Goal: Browse casually: Explore the website without a specific task or goal

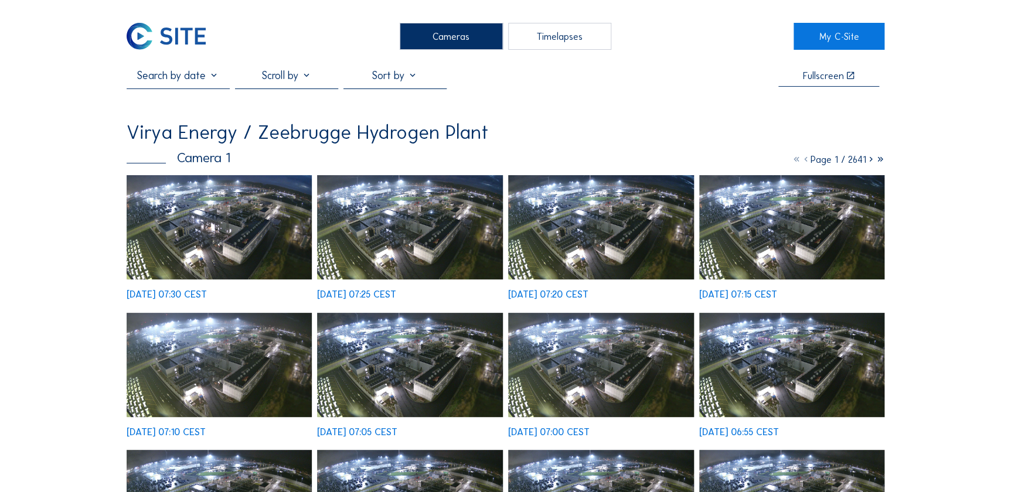
click at [266, 206] on img at bounding box center [220, 227] width 186 height 104
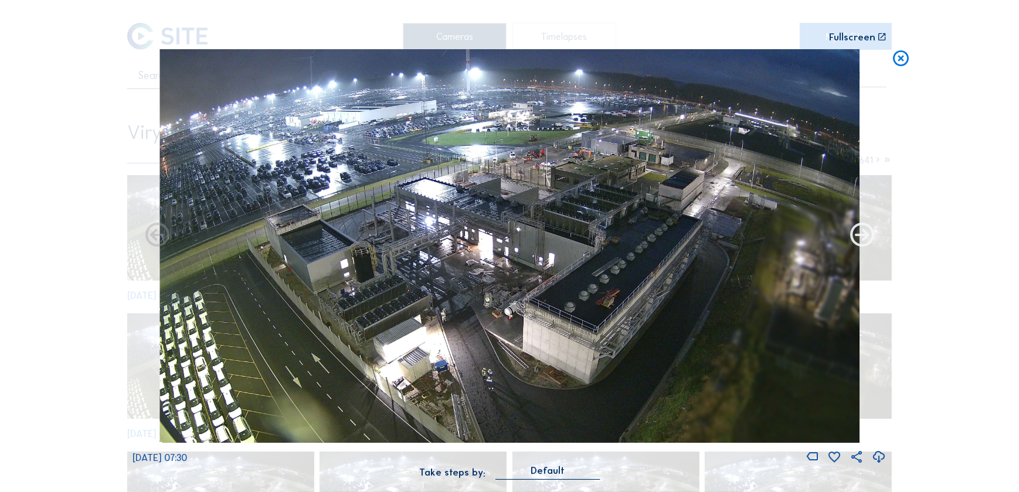
click at [859, 230] on icon at bounding box center [861, 236] width 29 height 29
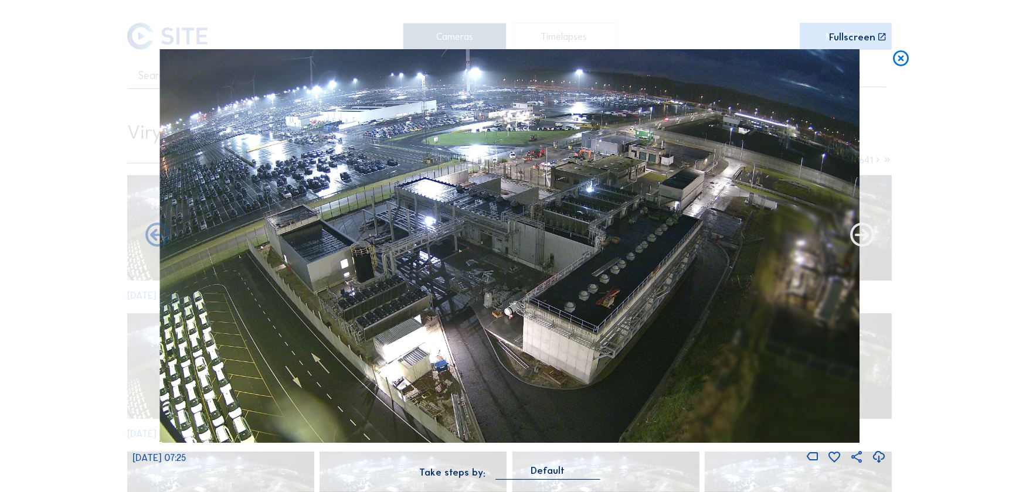
click at [860, 230] on icon at bounding box center [861, 236] width 29 height 29
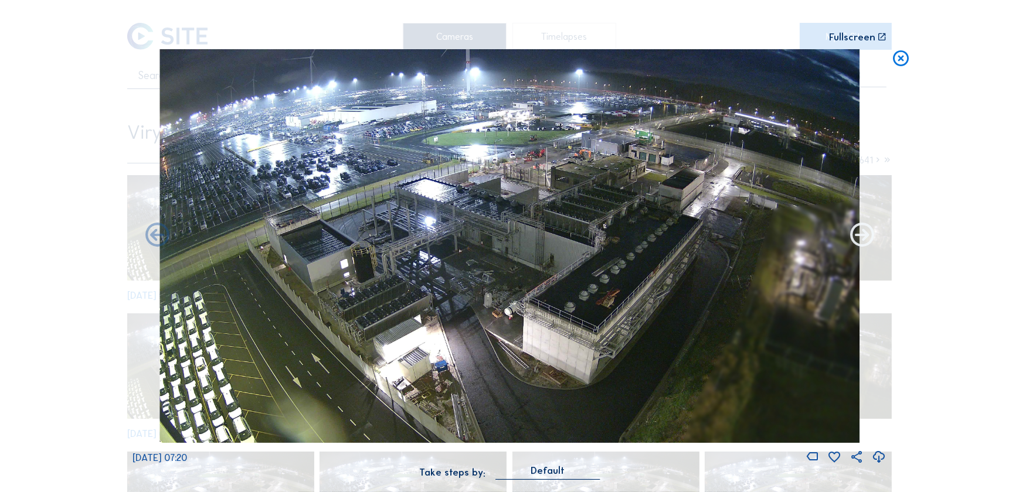
click at [860, 230] on icon at bounding box center [861, 236] width 29 height 29
click at [861, 236] on icon at bounding box center [861, 236] width 29 height 29
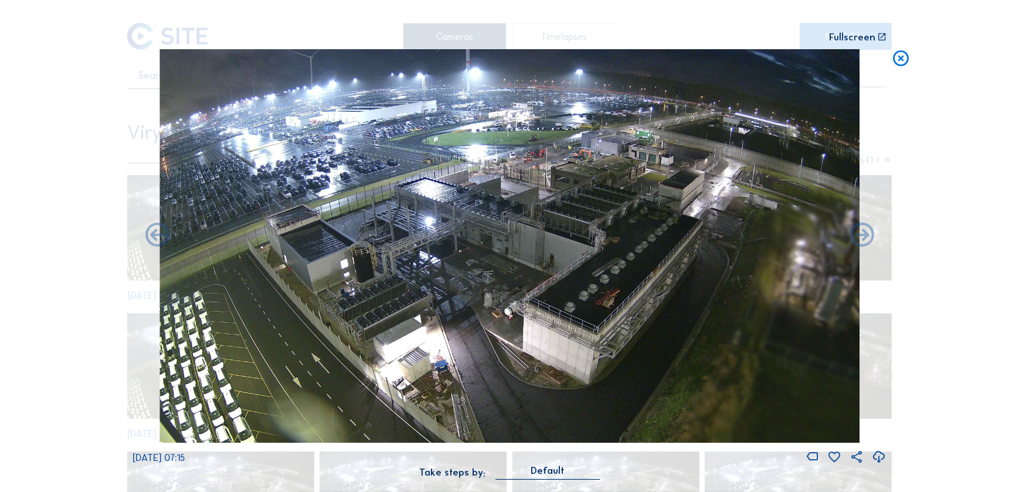
click at [861, 236] on icon at bounding box center [861, 236] width 29 height 29
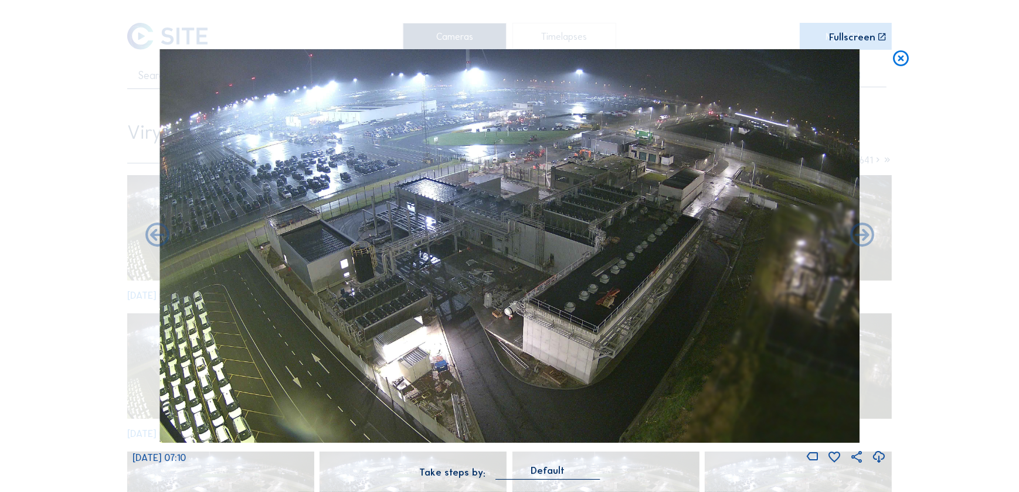
click at [861, 236] on icon at bounding box center [861, 236] width 29 height 29
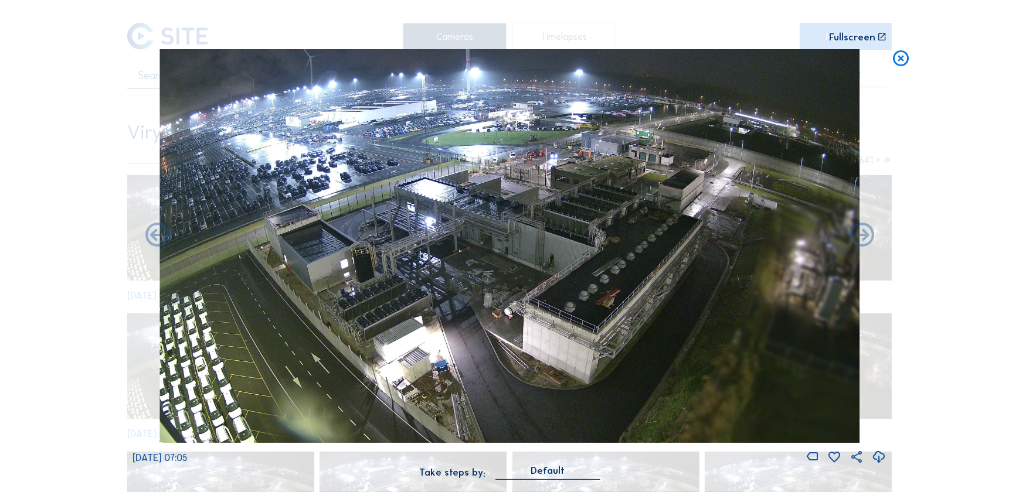
click at [861, 236] on icon at bounding box center [861, 236] width 29 height 29
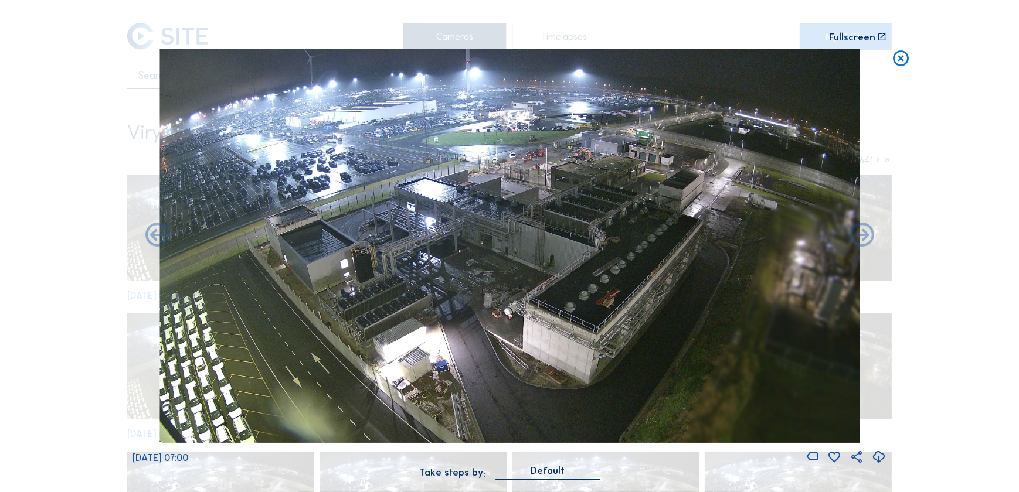
click at [861, 236] on icon at bounding box center [861, 236] width 29 height 29
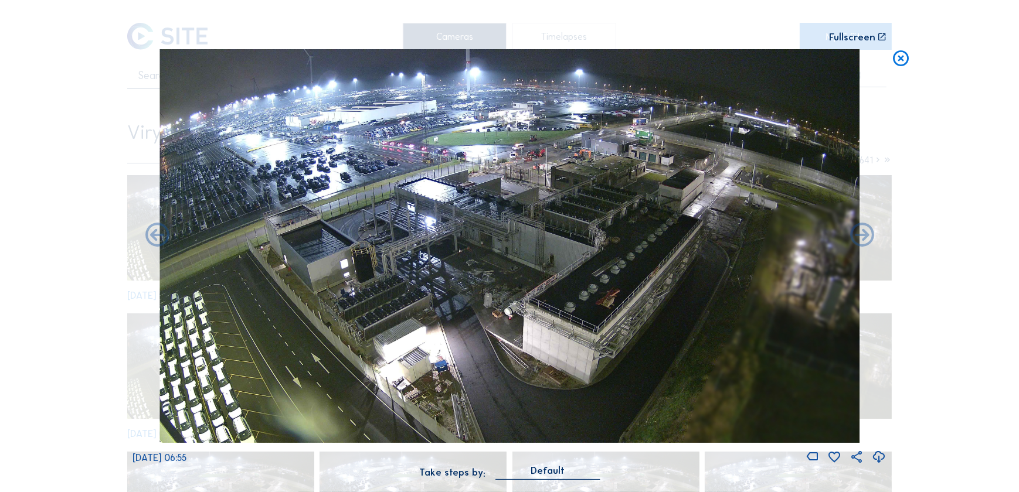
click at [861, 236] on icon at bounding box center [861, 236] width 29 height 29
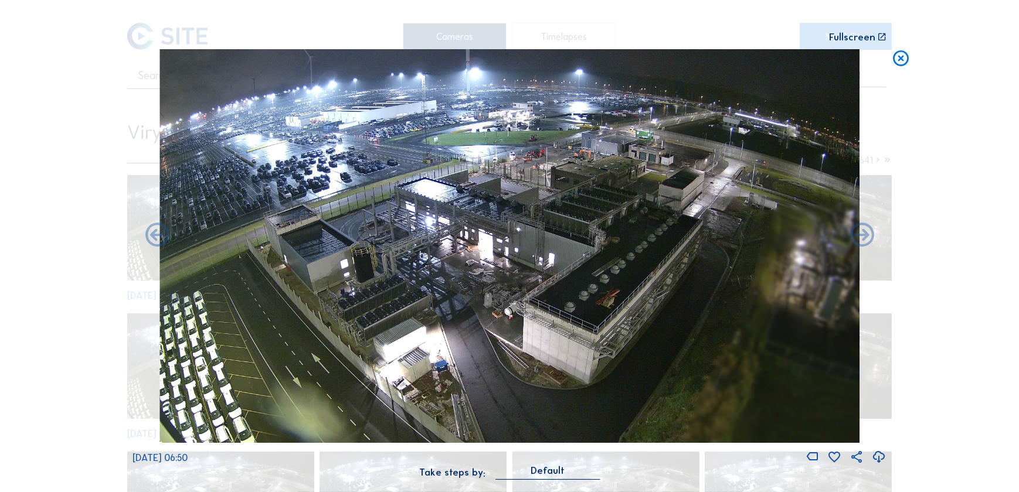
click at [861, 236] on icon at bounding box center [861, 236] width 29 height 29
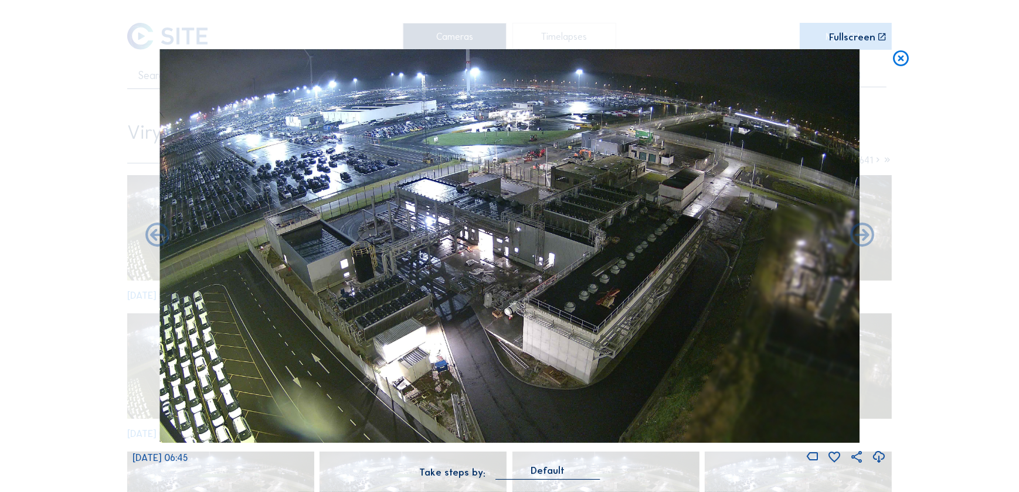
click at [861, 236] on icon at bounding box center [861, 236] width 29 height 29
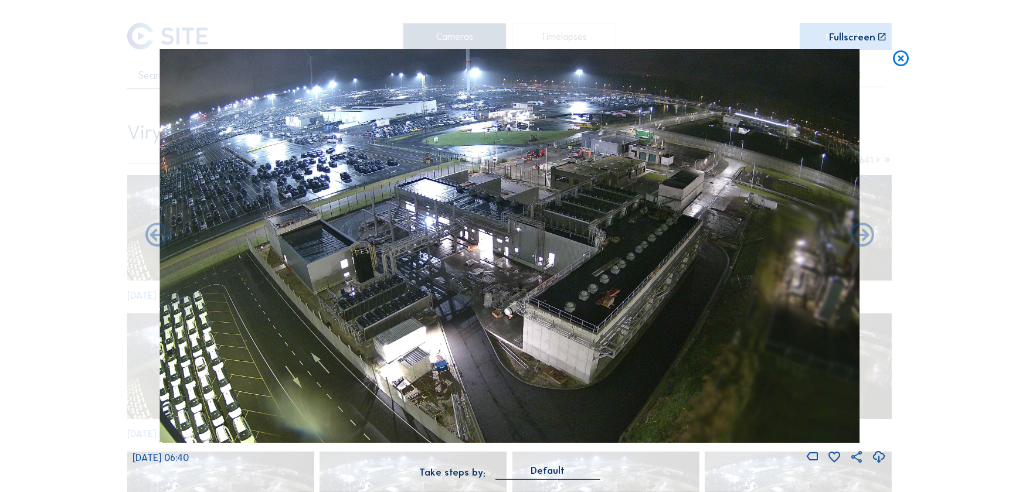
click at [861, 236] on icon at bounding box center [861, 236] width 29 height 29
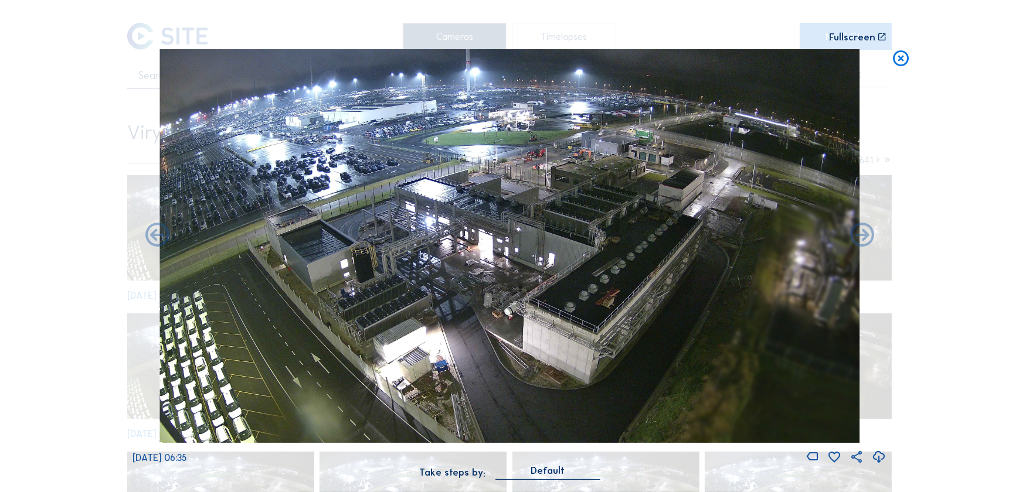
click at [861, 236] on icon at bounding box center [861, 236] width 29 height 29
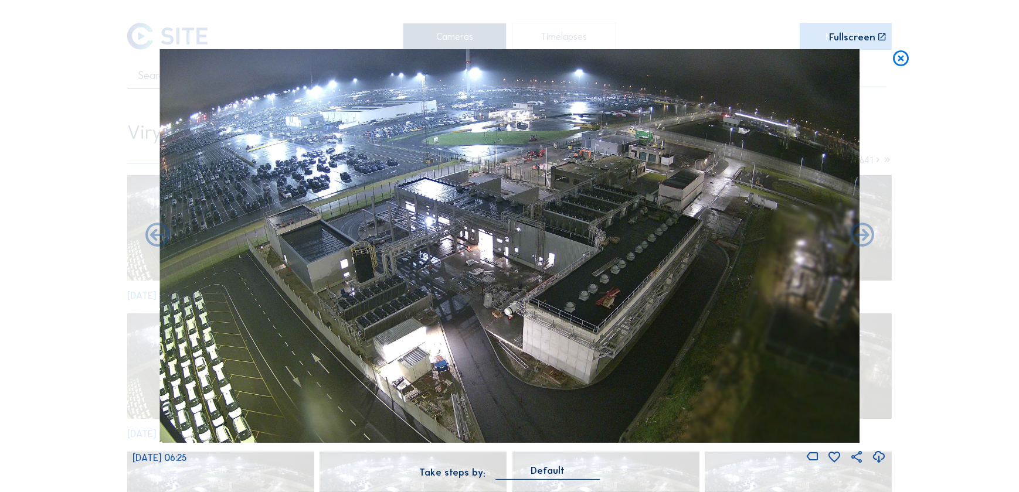
click at [861, 236] on icon at bounding box center [861, 236] width 29 height 29
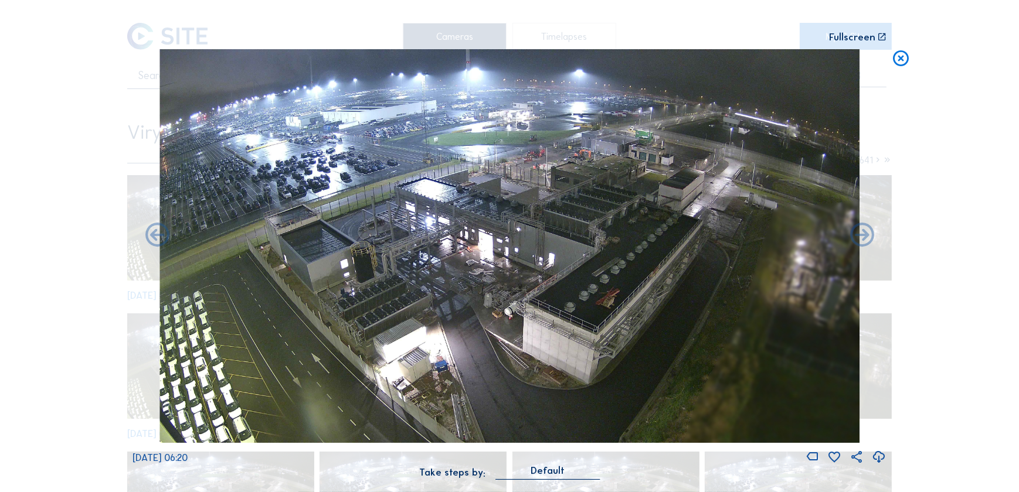
click at [861, 236] on icon at bounding box center [861, 236] width 29 height 29
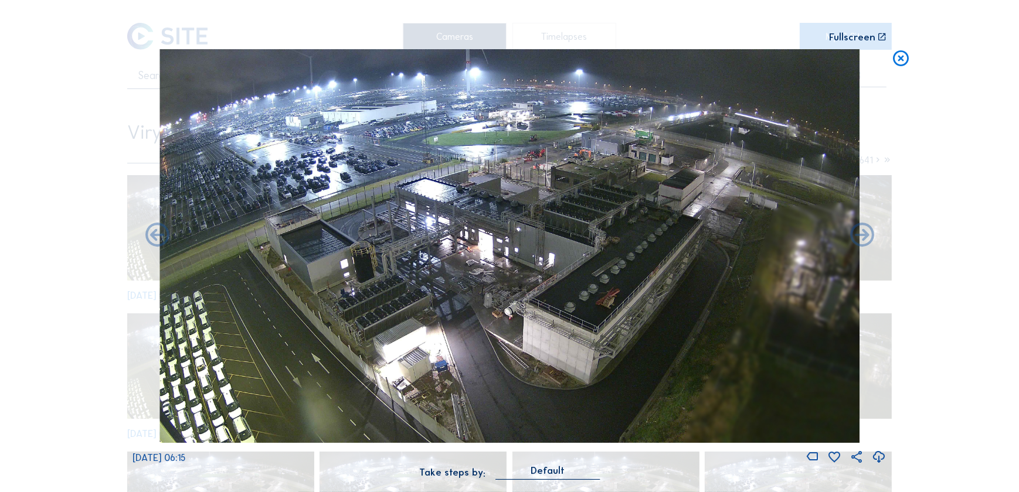
click at [861, 236] on icon at bounding box center [861, 236] width 29 height 29
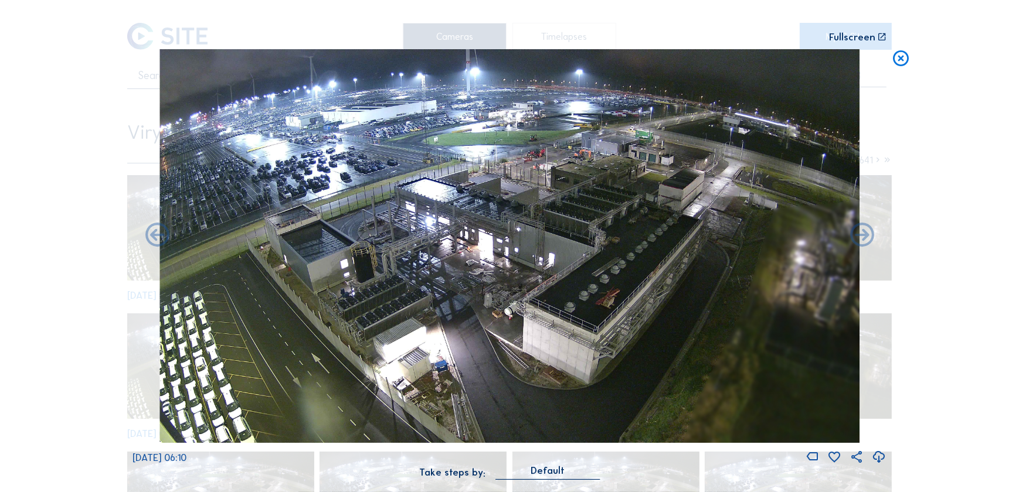
click at [861, 236] on icon at bounding box center [861, 236] width 29 height 29
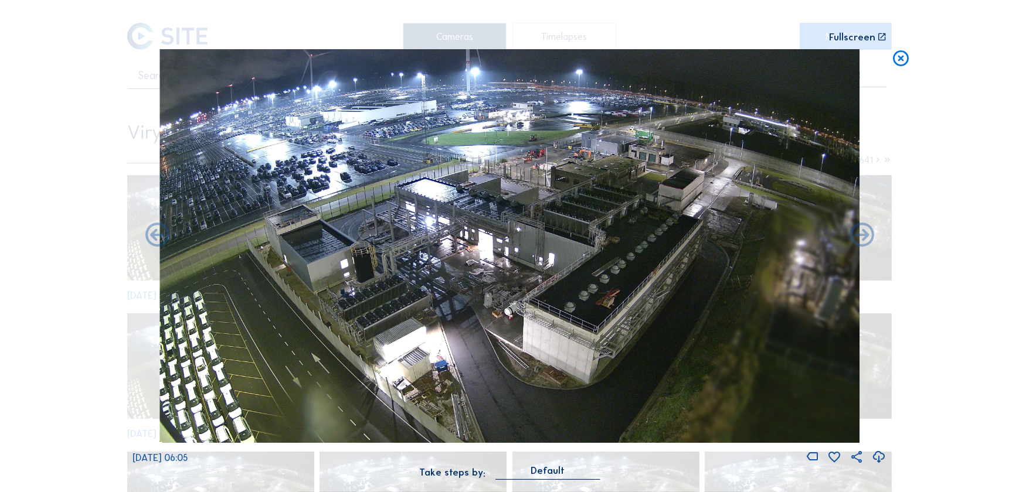
click at [861, 236] on icon at bounding box center [861, 236] width 29 height 29
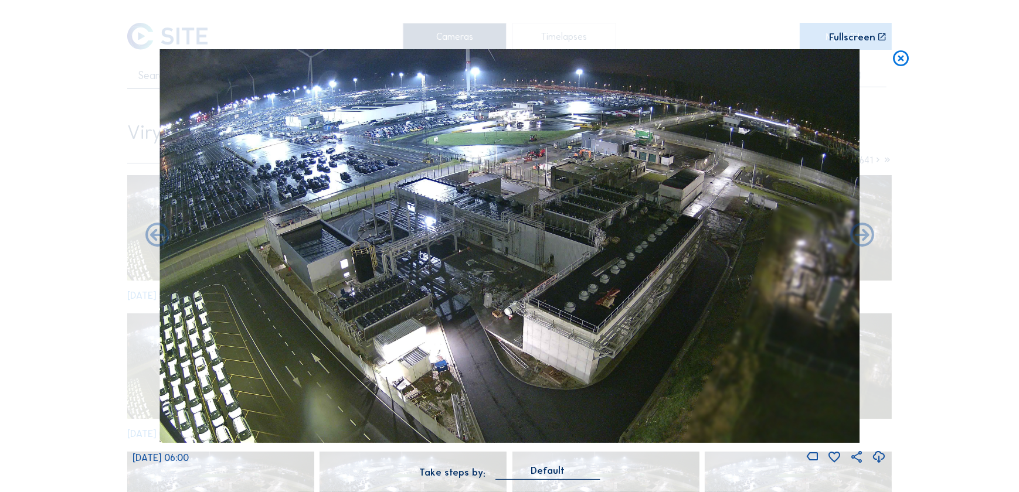
click at [861, 236] on icon at bounding box center [861, 236] width 29 height 29
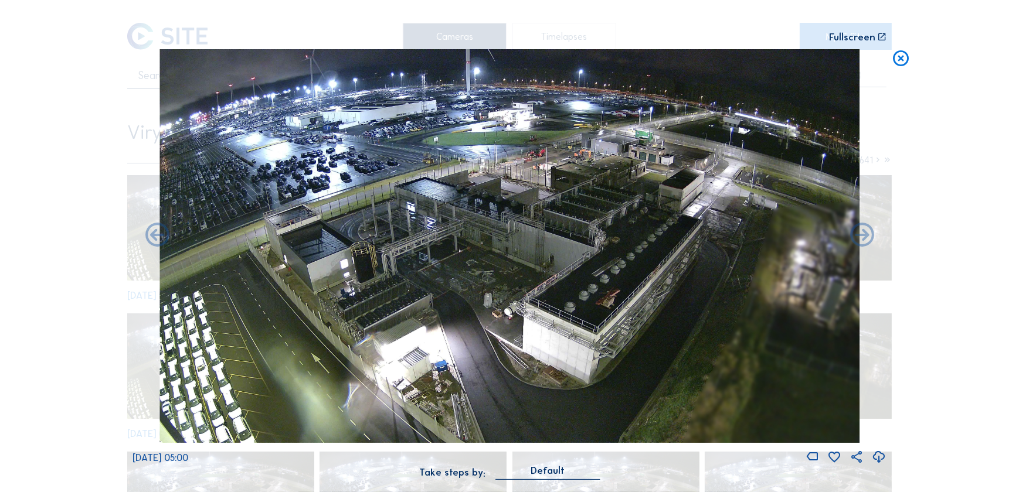
click at [861, 236] on icon at bounding box center [861, 236] width 29 height 29
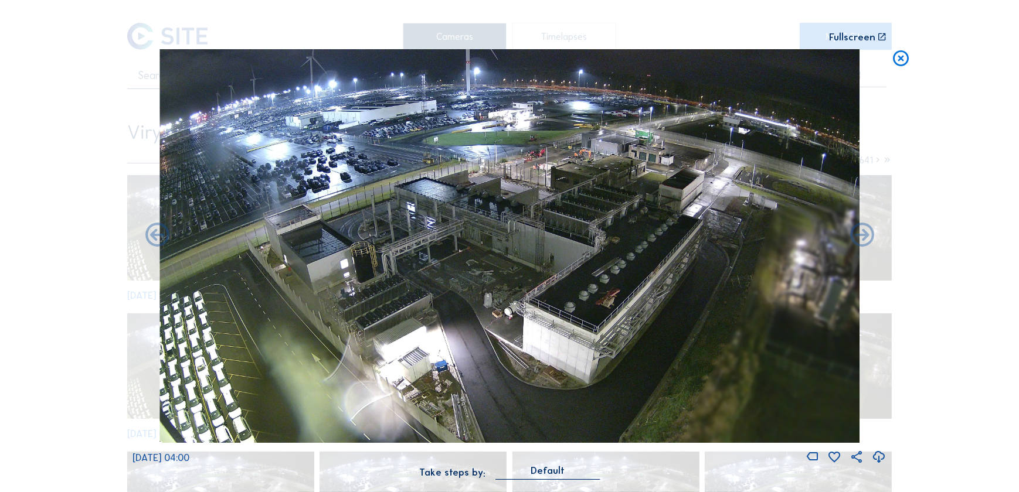
click at [861, 236] on icon at bounding box center [861, 236] width 29 height 29
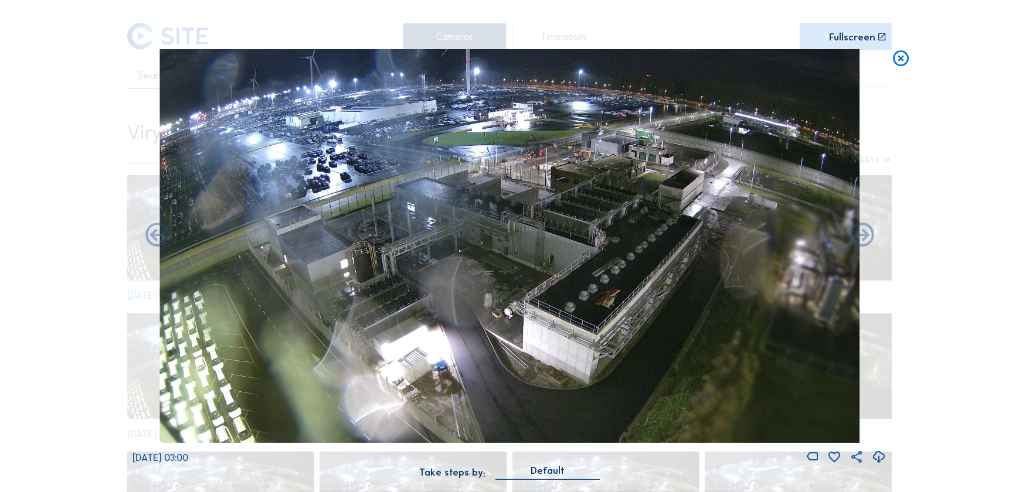
click at [861, 236] on icon at bounding box center [861, 236] width 29 height 29
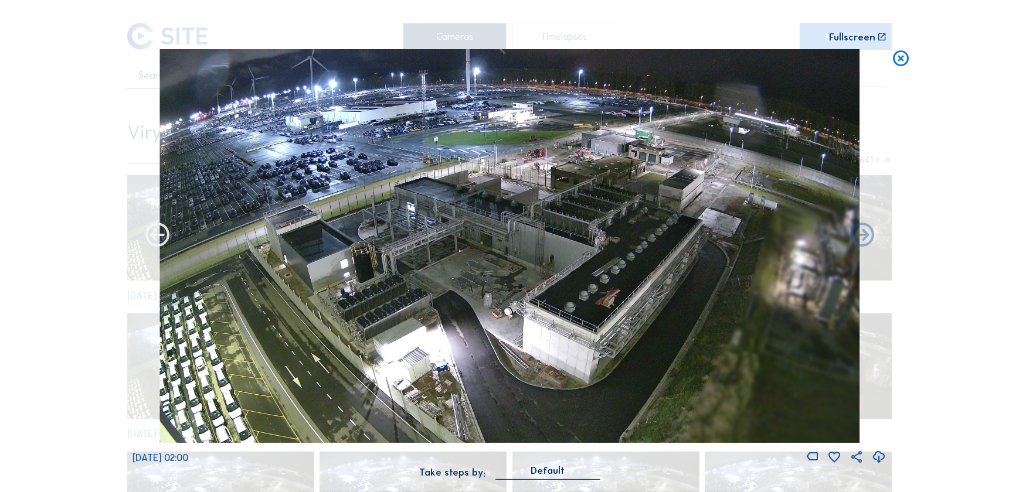
click at [149, 239] on icon at bounding box center [157, 236] width 29 height 29
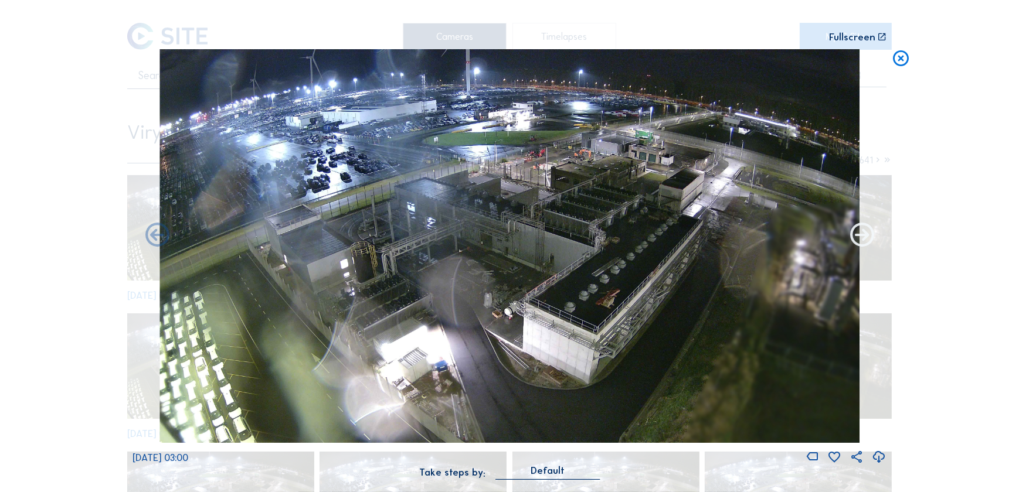
click at [867, 232] on icon at bounding box center [861, 236] width 29 height 29
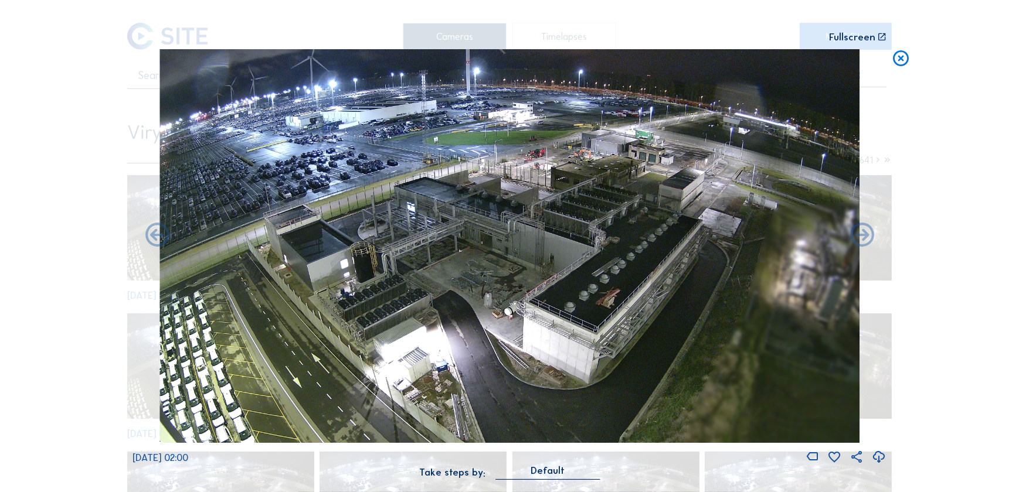
click at [867, 232] on icon at bounding box center [861, 236] width 29 height 29
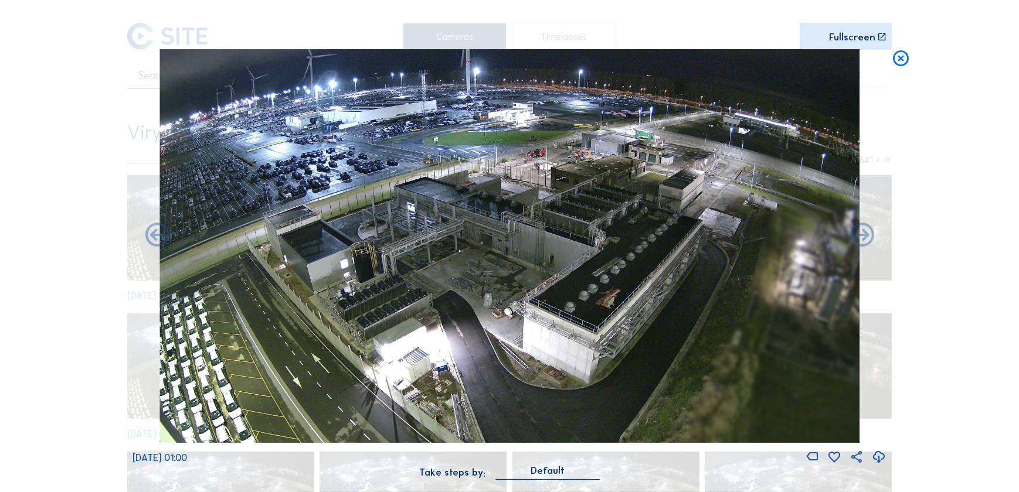
click at [867, 232] on icon at bounding box center [861, 236] width 29 height 29
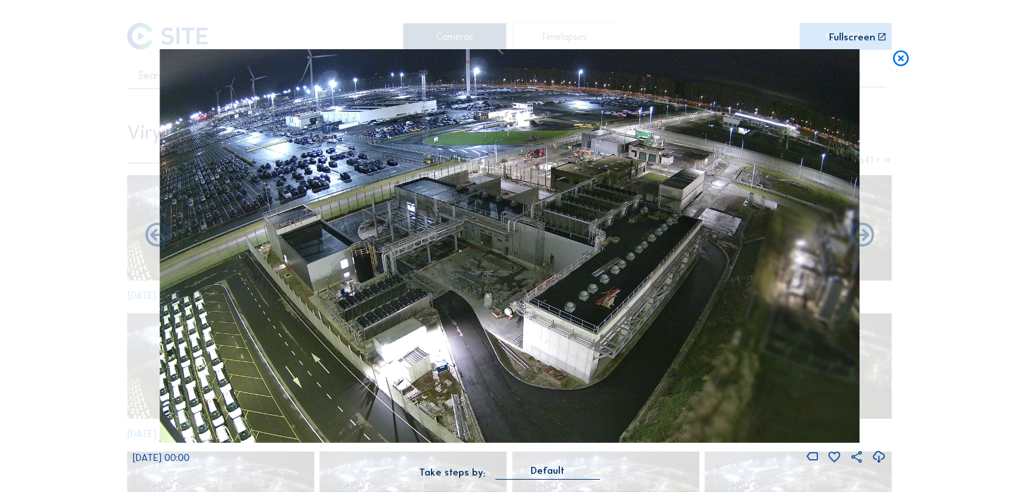
click at [867, 232] on icon at bounding box center [861, 236] width 29 height 29
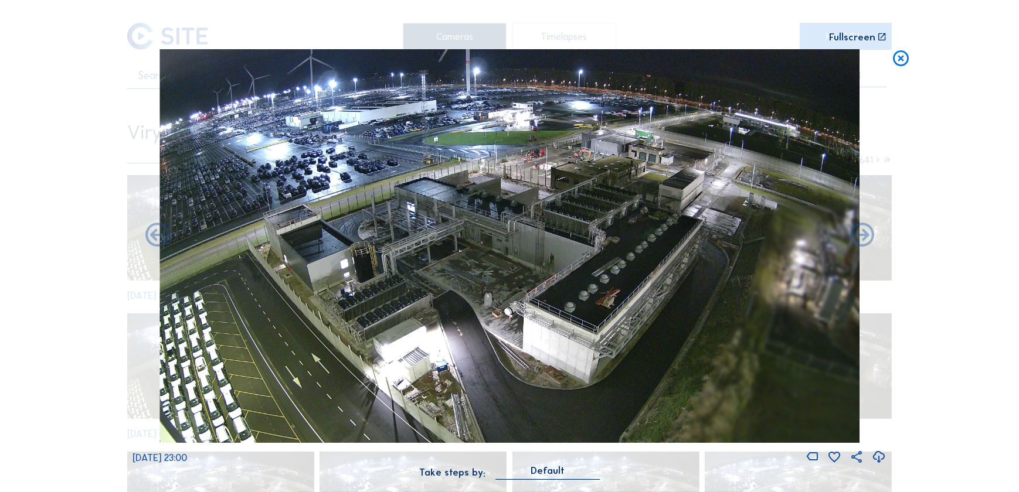
click at [867, 232] on icon at bounding box center [861, 236] width 29 height 29
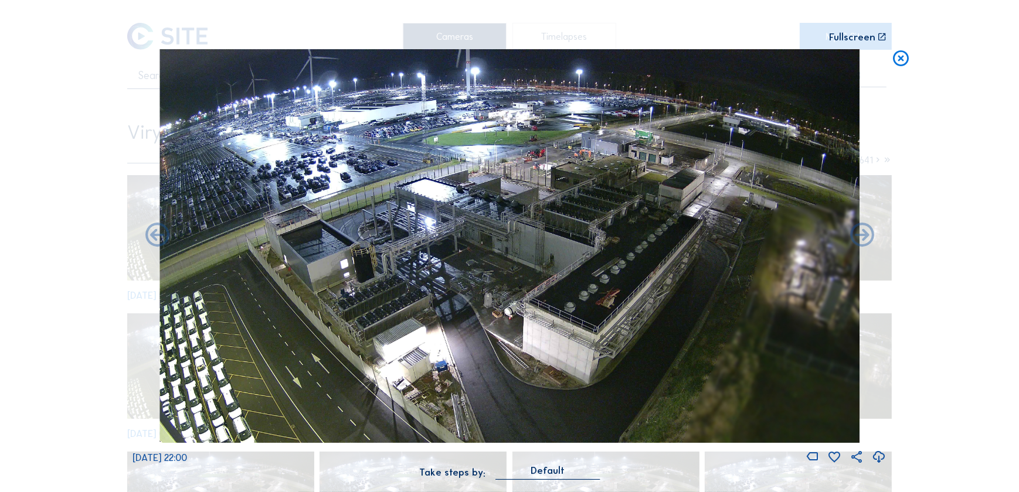
click at [867, 232] on icon at bounding box center [861, 236] width 29 height 29
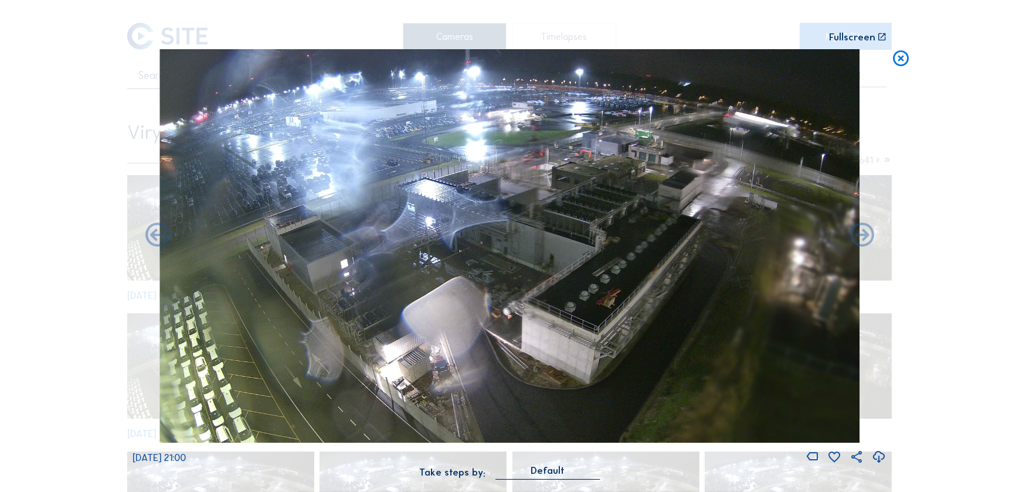
click at [867, 232] on icon at bounding box center [861, 236] width 29 height 29
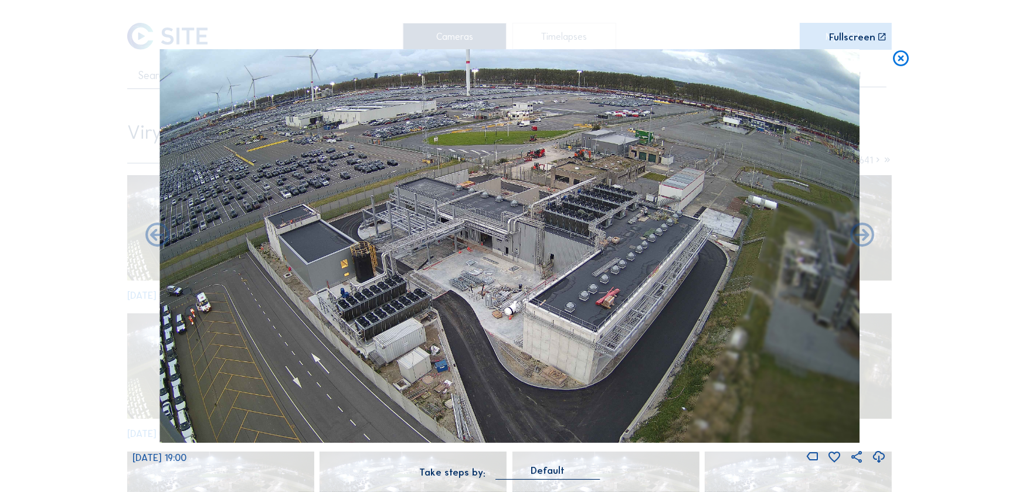
click at [896, 63] on icon at bounding box center [900, 59] width 19 height 20
